Goal: Transaction & Acquisition: Download file/media

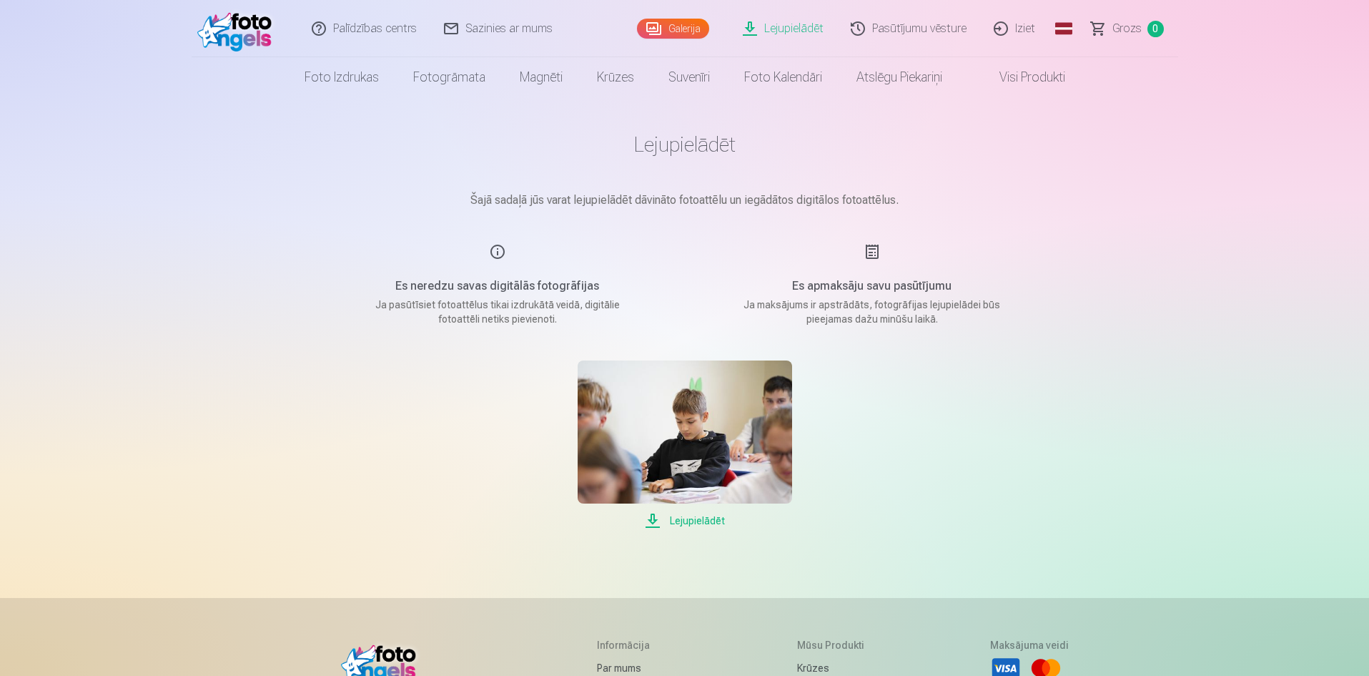
click at [964, 438] on div "Lejupielādēt" at bounding box center [684, 444] width 715 height 169
click at [968, 539] on main "Lejupielādēt Šajā sadaļā jūs varat lejupielādēt dāvināto fotoattēlu un iegādāto…" at bounding box center [684, 330] width 715 height 466
click at [789, 27] on link "Lejupielādēt" at bounding box center [784, 28] width 108 height 57
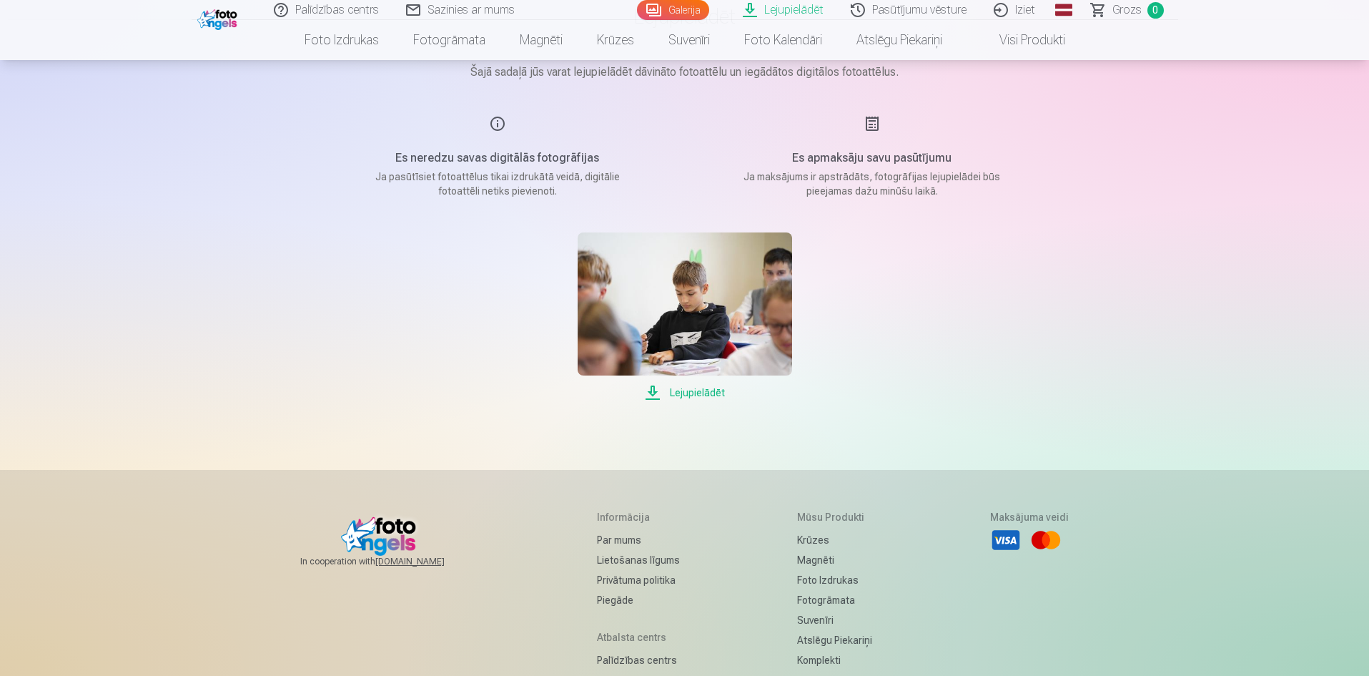
scroll to position [143, 0]
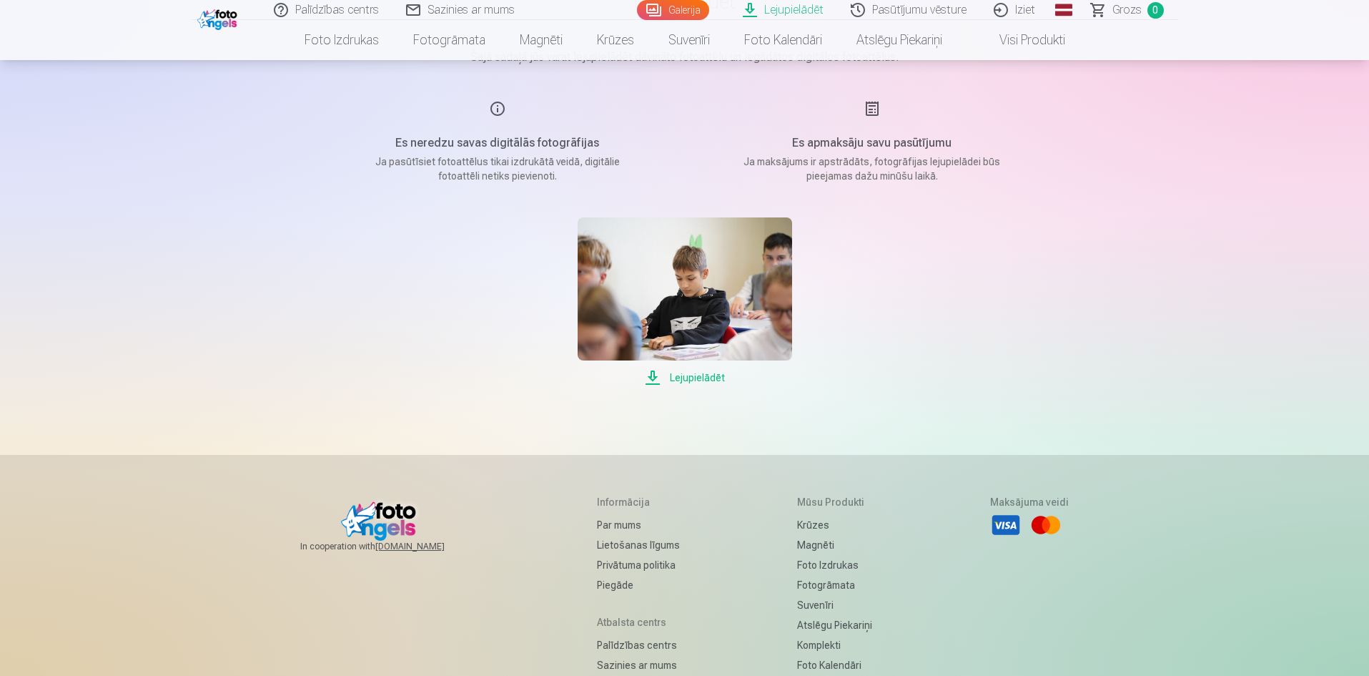
click at [911, 11] on link "Pasūtījumu vēsture" at bounding box center [909, 10] width 143 height 20
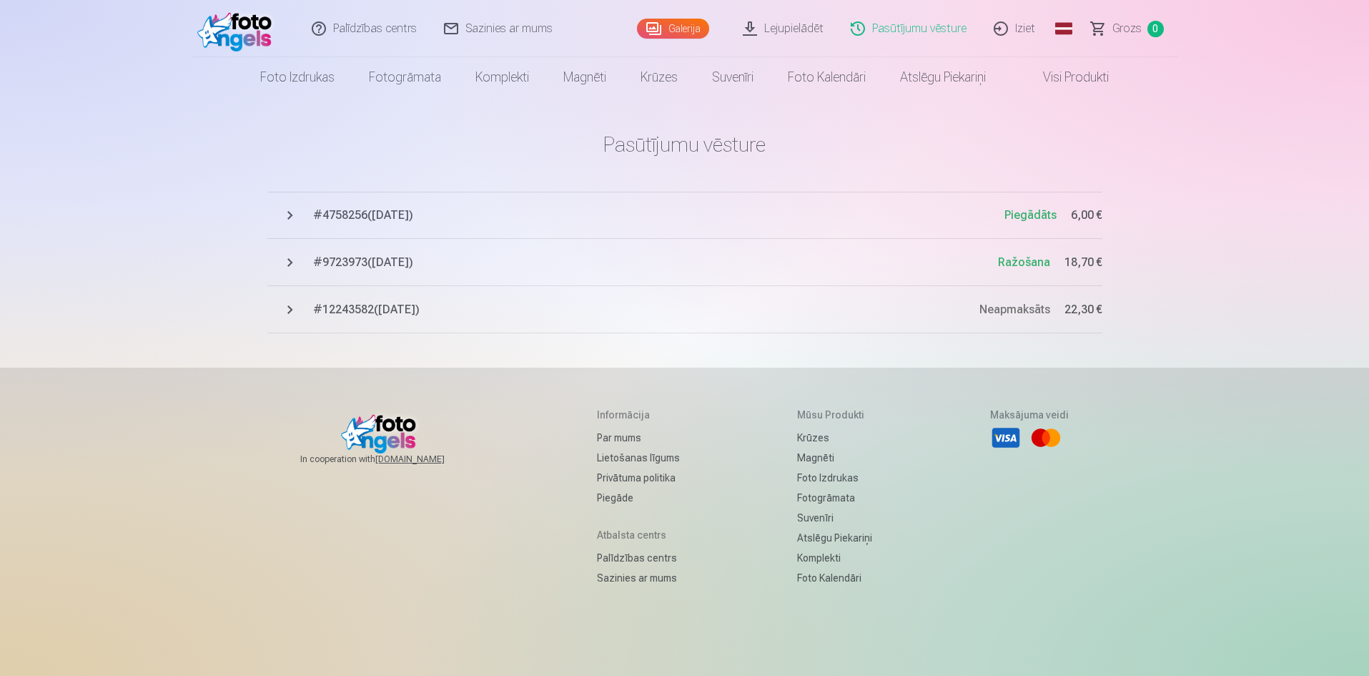
click at [1024, 220] on span "Piegādāts" at bounding box center [1030, 215] width 52 height 14
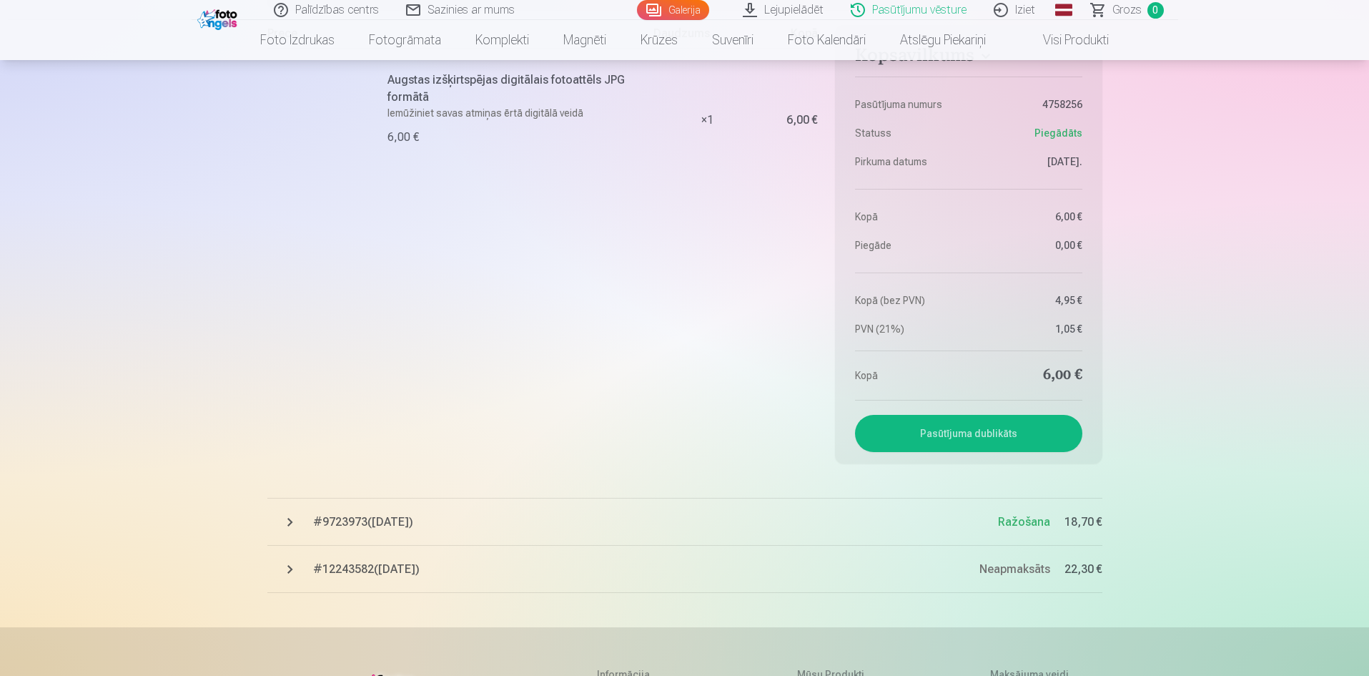
scroll to position [286, 0]
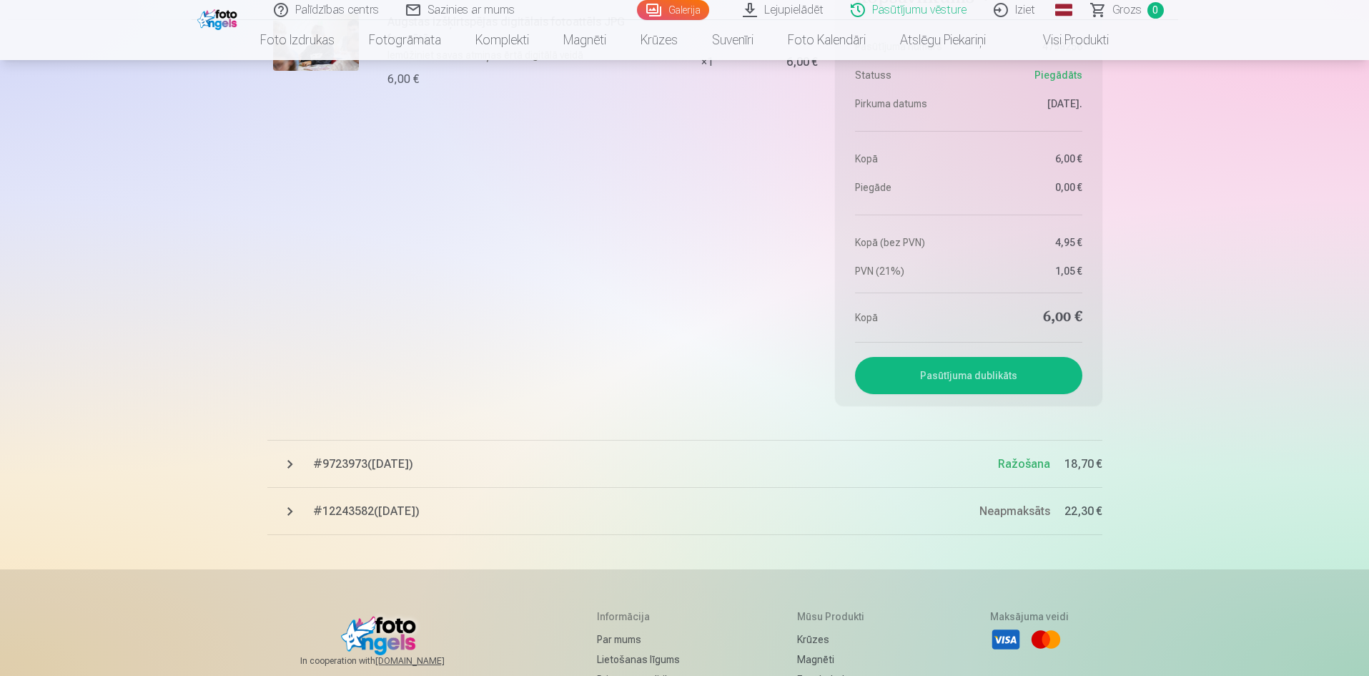
click at [964, 377] on button "Pasūtījuma dublikāts" at bounding box center [968, 375] width 227 height 37
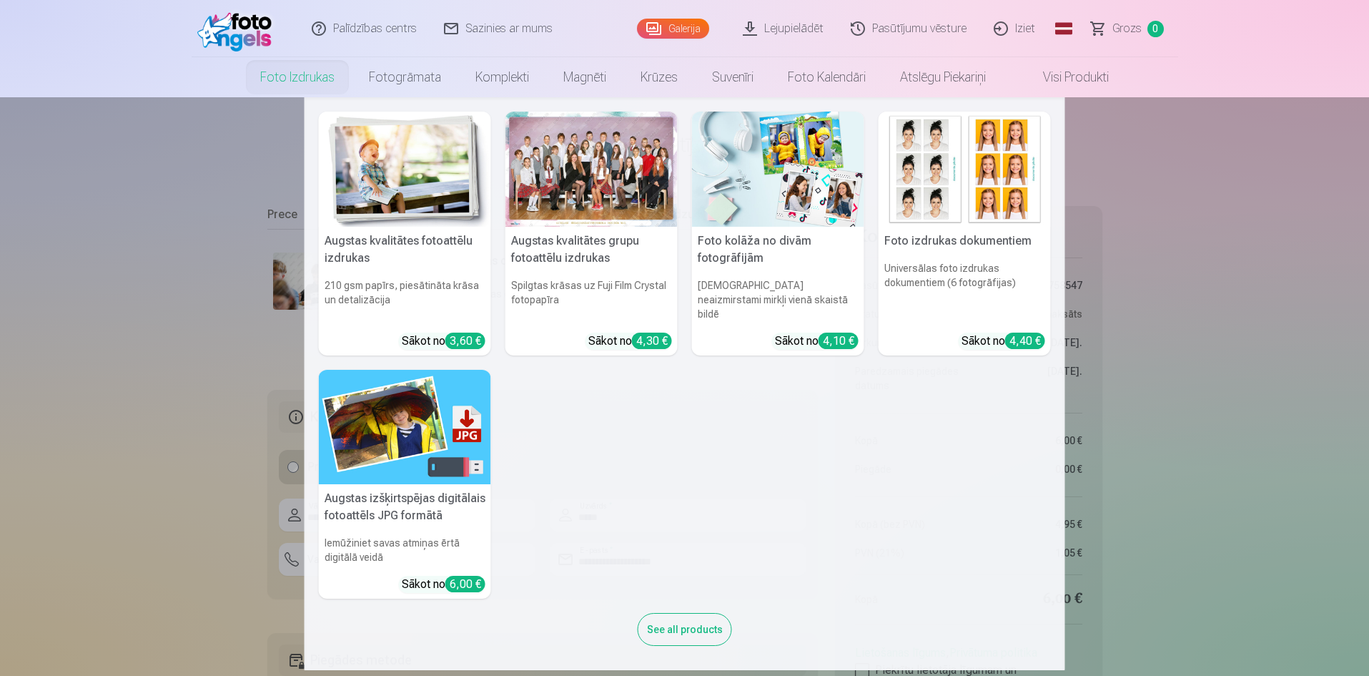
click at [377, 388] on img at bounding box center [405, 427] width 172 height 115
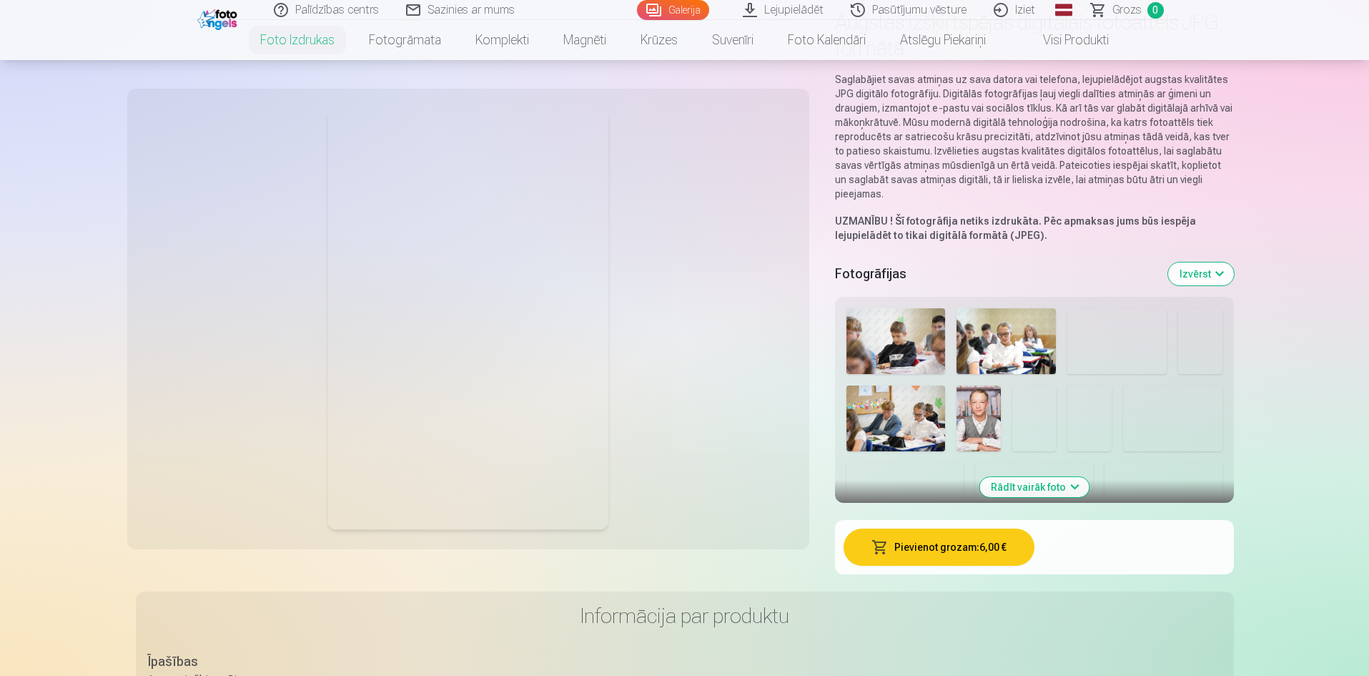
scroll to position [143, 0]
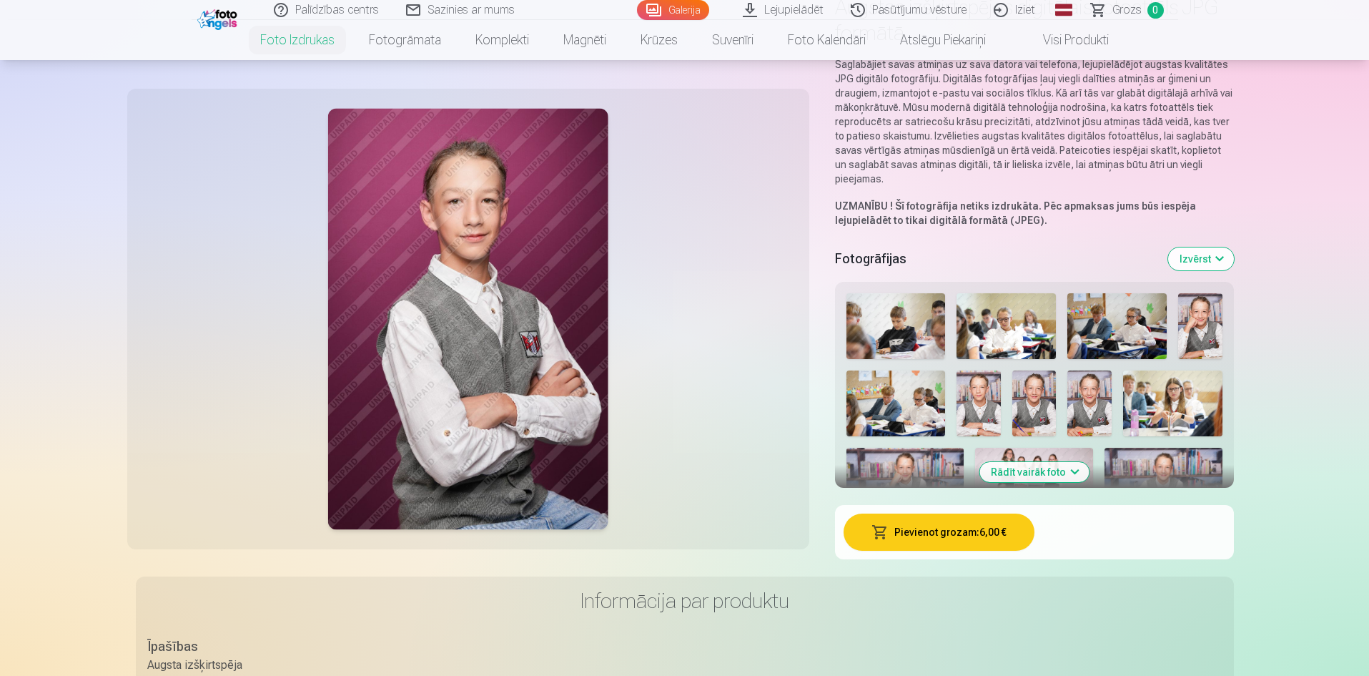
click at [901, 341] on img at bounding box center [895, 326] width 99 height 66
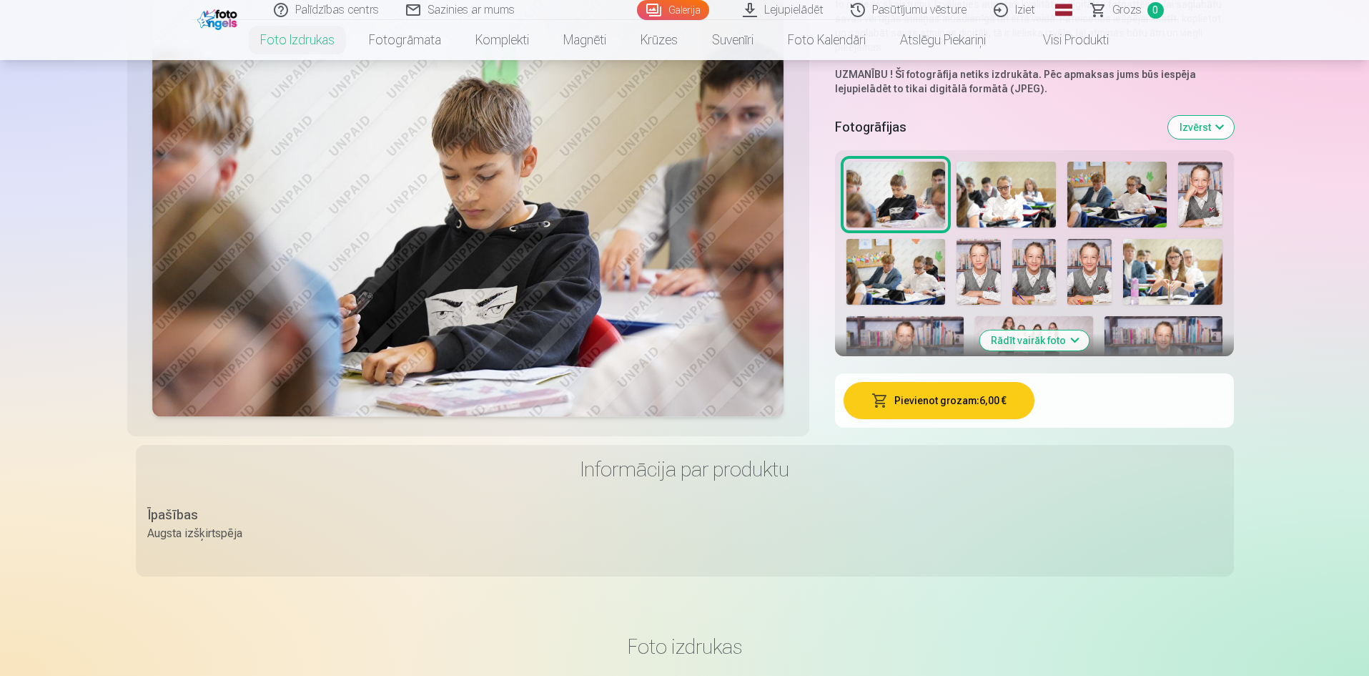
scroll to position [286, 0]
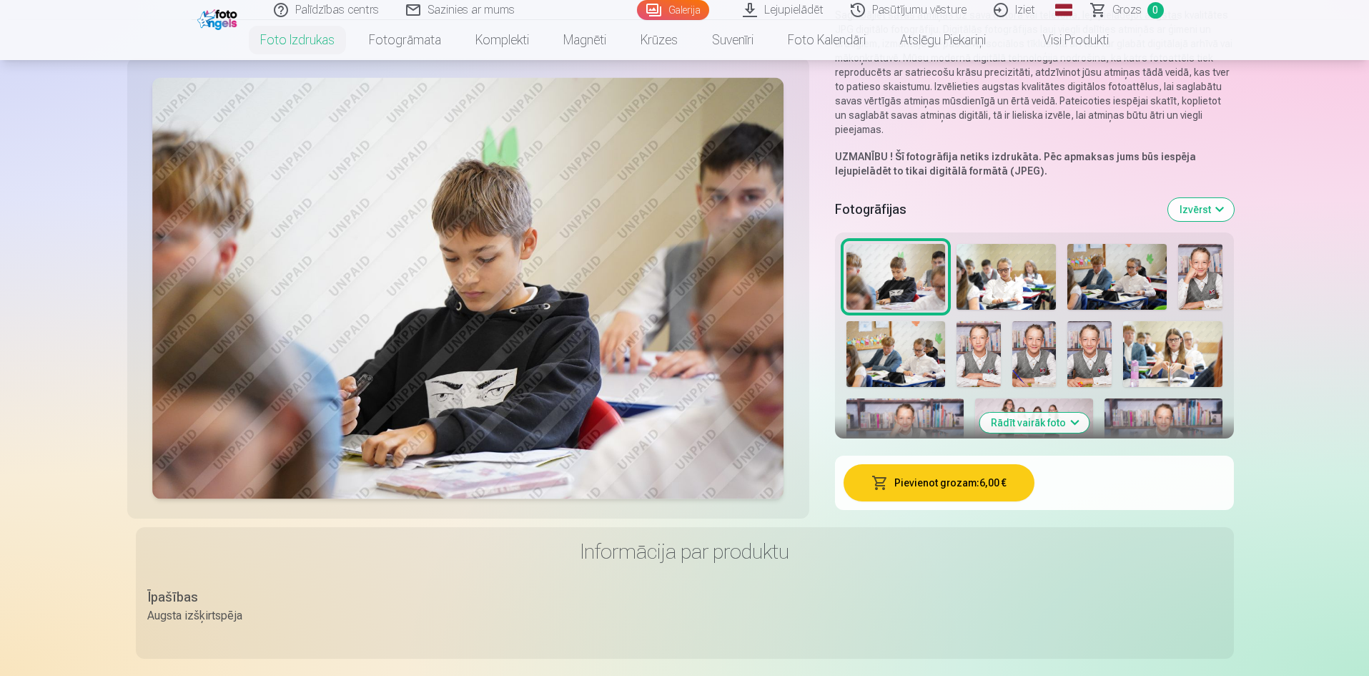
scroll to position [0, 0]
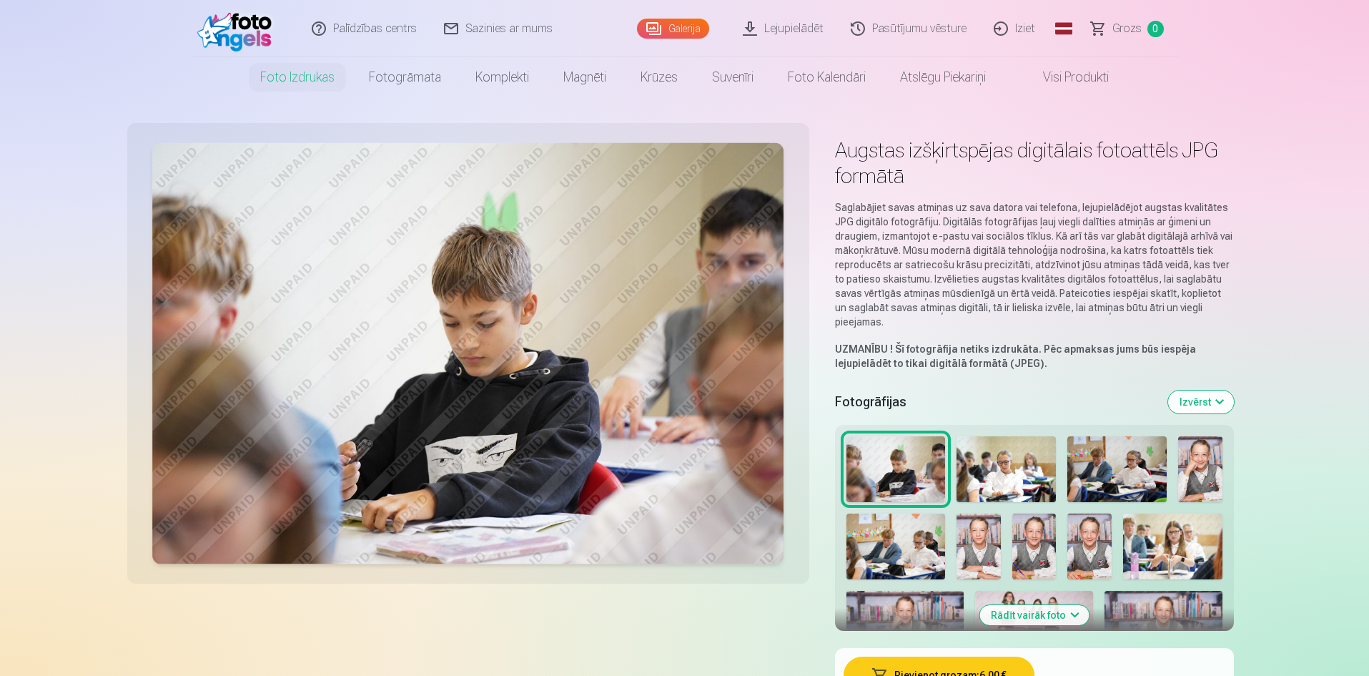
click at [982, 550] on img at bounding box center [978, 546] width 44 height 66
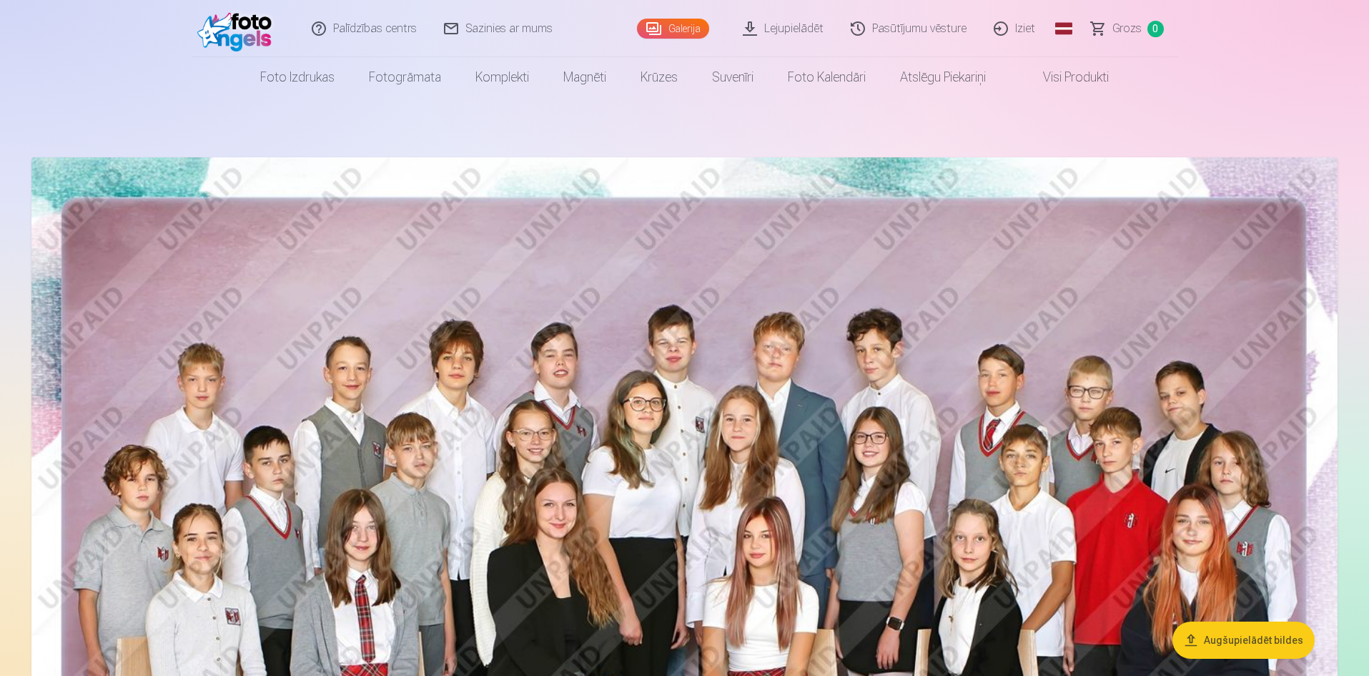
click at [1019, 36] on link "Iziet" at bounding box center [1015, 28] width 69 height 57
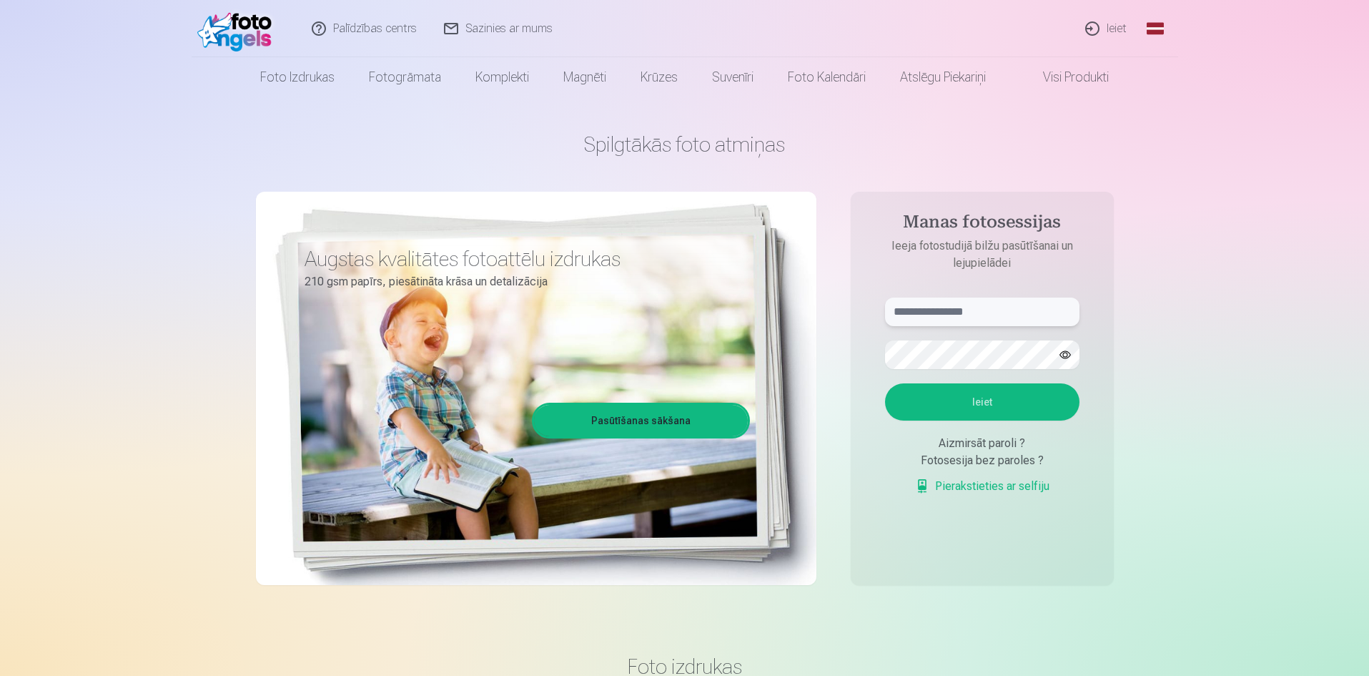
type input "**********"
click at [1119, 26] on link "Ieiet" at bounding box center [1106, 28] width 69 height 57
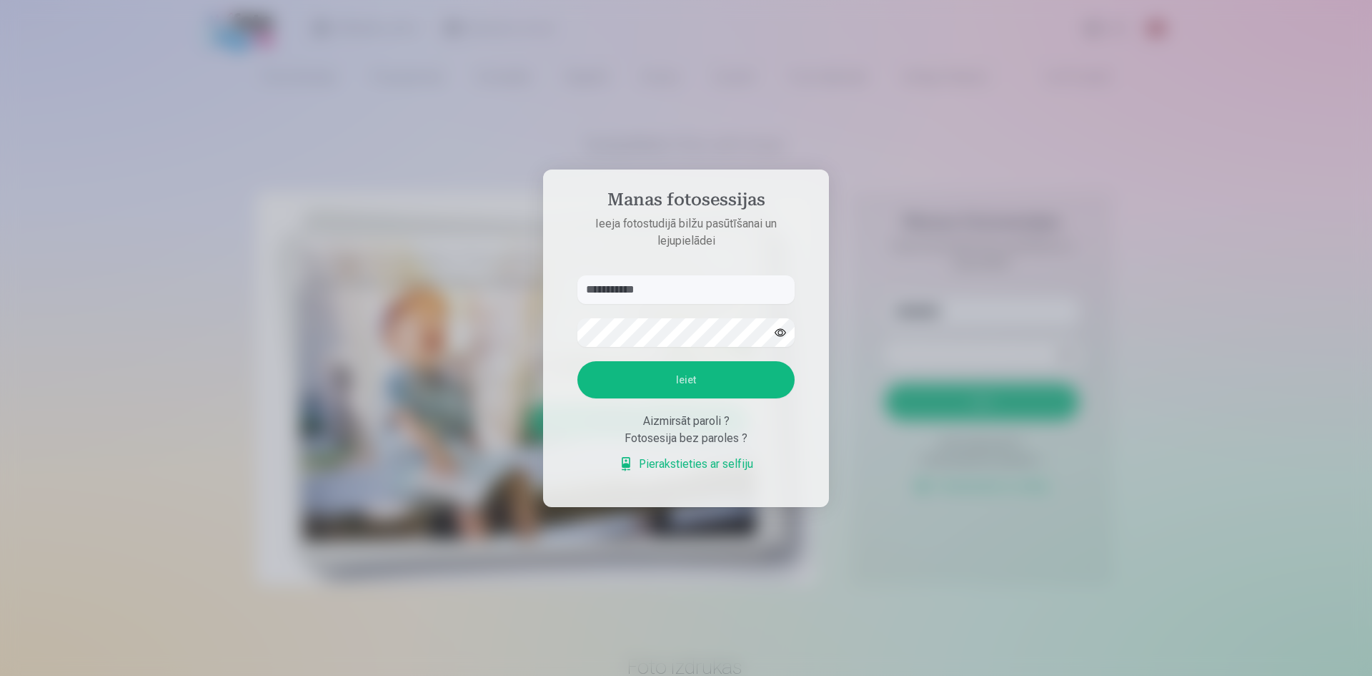
click at [686, 385] on button "Ieiet" at bounding box center [686, 379] width 217 height 37
